Goal: Task Accomplishment & Management: Use online tool/utility

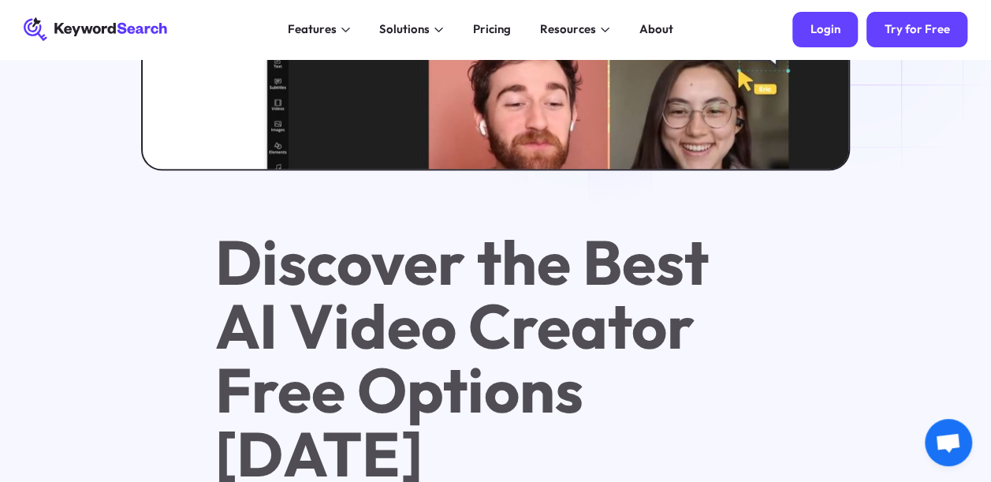
scroll to position [631, 0]
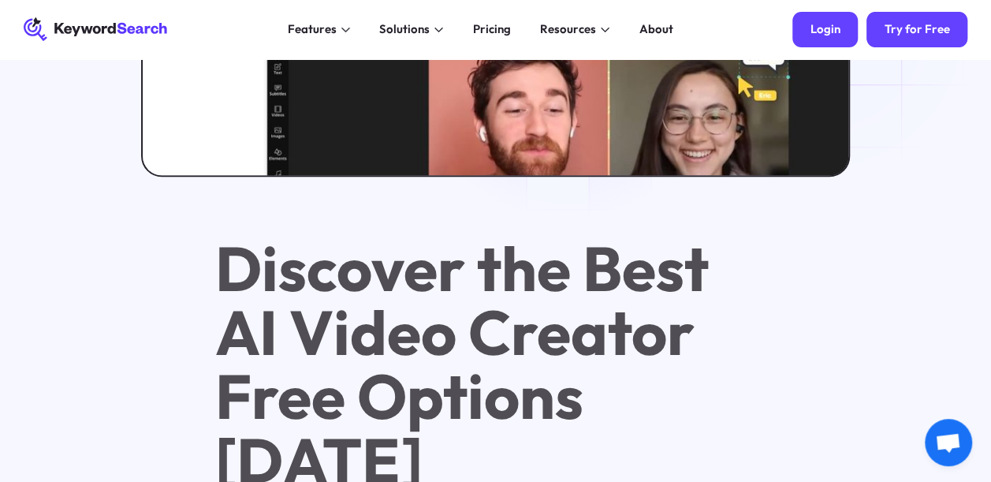
click at [833, 25] on div "Login" at bounding box center [825, 29] width 30 height 15
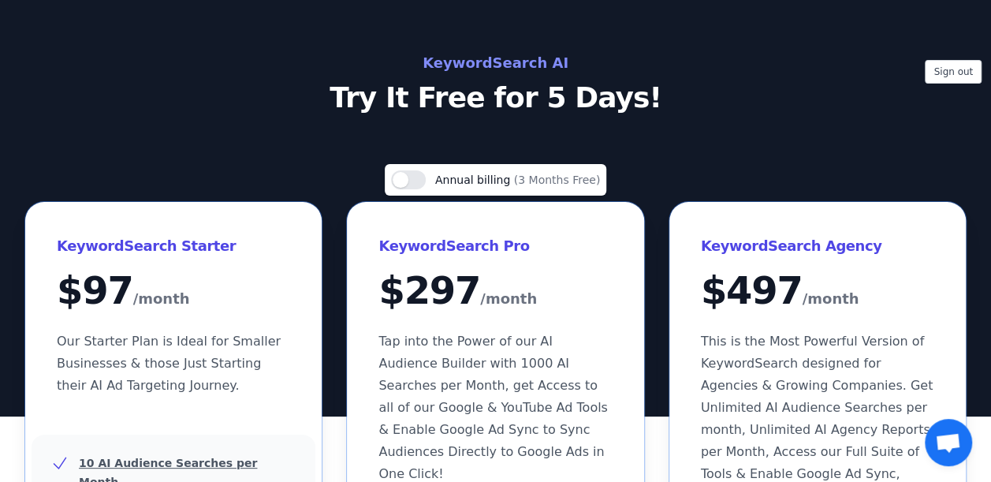
click at [952, 54] on div "Sign out KeywordSearch AI Try It Free for 5 Days!" at bounding box center [495, 81] width 991 height 63
drag, startPoint x: 951, startPoint y: 65, endPoint x: 934, endPoint y: 66, distance: 17.4
click at [949, 65] on button "Sign out" at bounding box center [953, 72] width 57 height 24
